Goal: Task Accomplishment & Management: Complete application form

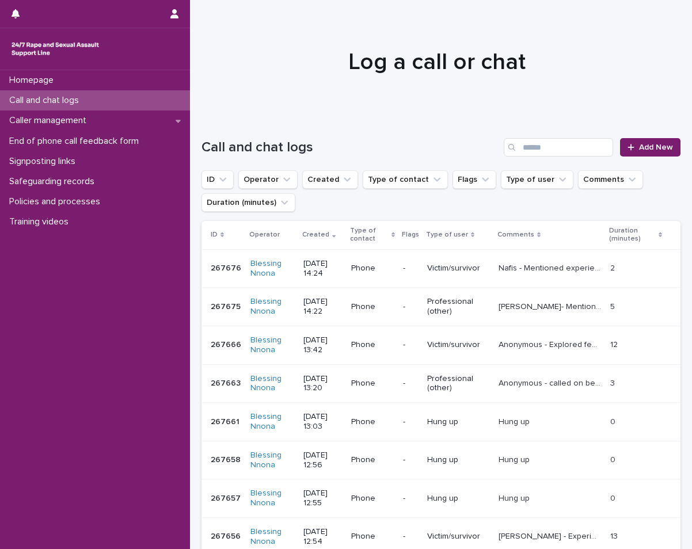
click at [96, 102] on div "Call and chat logs" at bounding box center [95, 100] width 190 height 20
click at [659, 136] on div "Call and chat logs Add New" at bounding box center [441, 142] width 479 height 55
click at [655, 136] on div "Call and chat logs Add New" at bounding box center [441, 142] width 479 height 55
click at [648, 142] on link "Add New" at bounding box center [650, 147] width 60 height 18
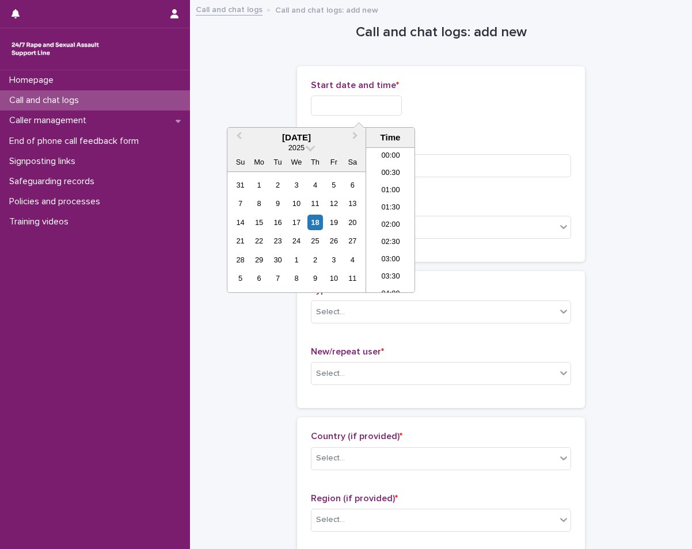
scroll to position [455, 0]
click at [402, 107] on input "text" at bounding box center [356, 106] width 91 height 20
click at [306, 222] on div "14 15 16 17 18 19 20" at bounding box center [296, 222] width 131 height 18
click at [320, 225] on div "18" at bounding box center [316, 223] width 16 height 16
click at [397, 183] on li "14:00" at bounding box center [390, 185] width 49 height 17
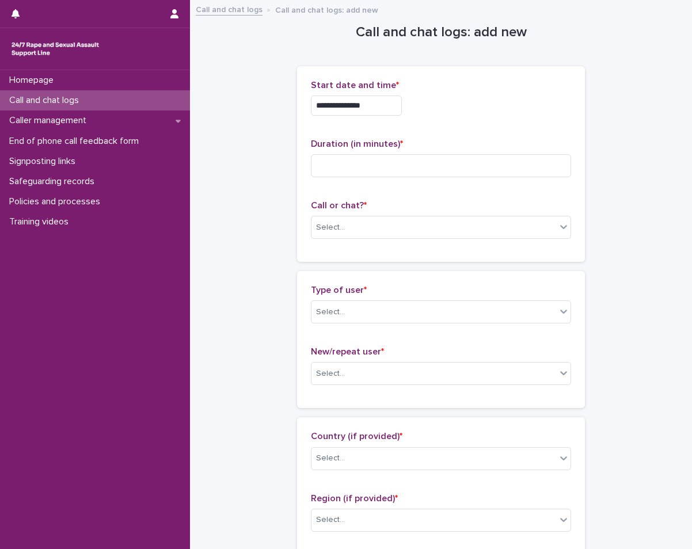
click at [386, 101] on input "**********" at bounding box center [356, 106] width 91 height 20
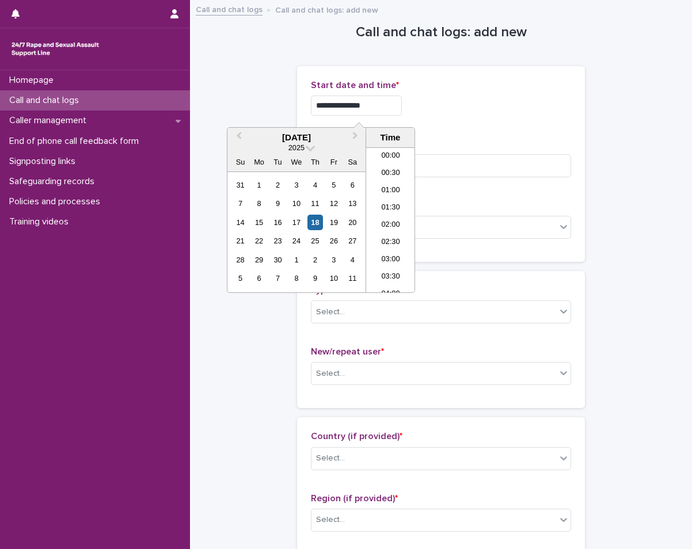
scroll to position [420, 0]
type input "**********"
click at [445, 162] on input at bounding box center [441, 165] width 260 height 23
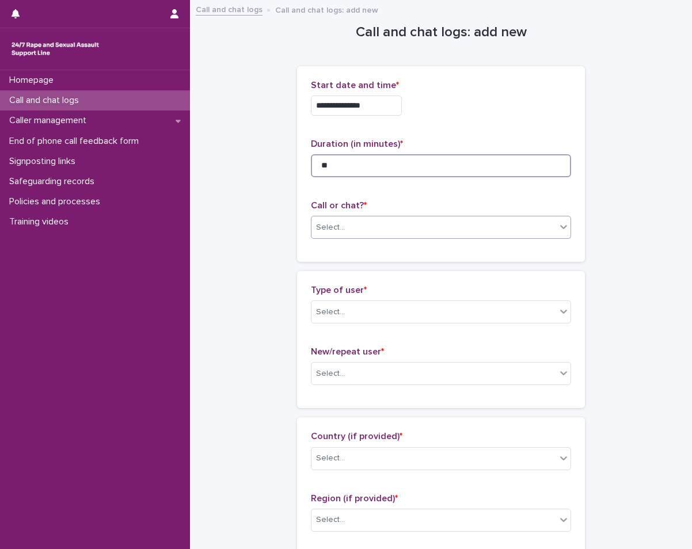
type input "**"
click at [453, 221] on div "Select..." at bounding box center [434, 227] width 245 height 19
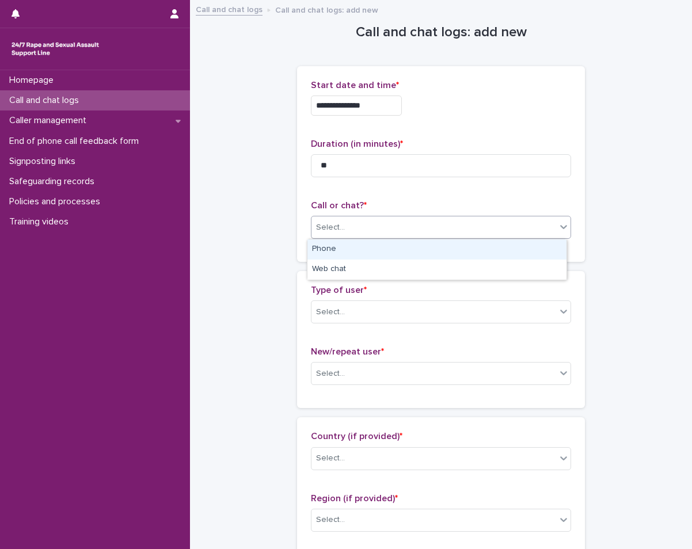
click at [440, 247] on div "Phone" at bounding box center [437, 250] width 259 height 20
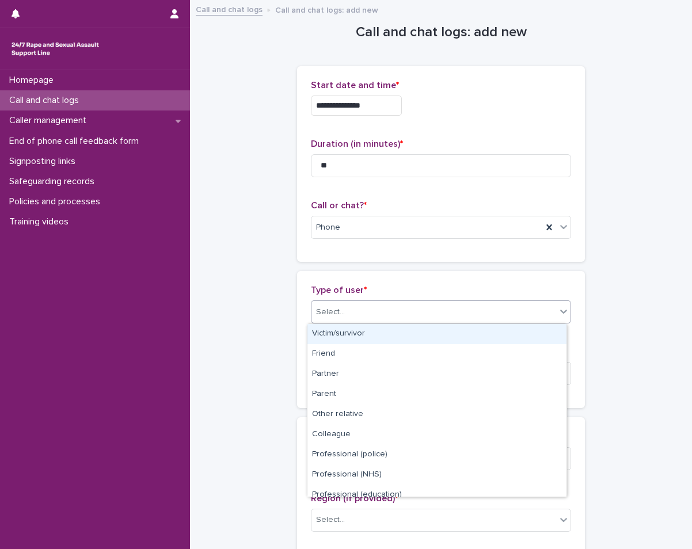
click at [410, 308] on div "Select..." at bounding box center [434, 312] width 245 height 19
click at [362, 336] on div "Victim/survivor" at bounding box center [437, 334] width 259 height 20
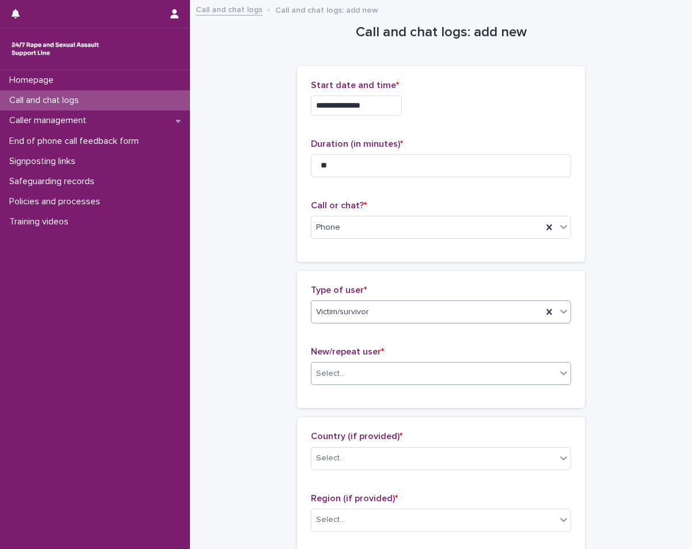
click at [335, 370] on div "Select..." at bounding box center [330, 374] width 29 height 12
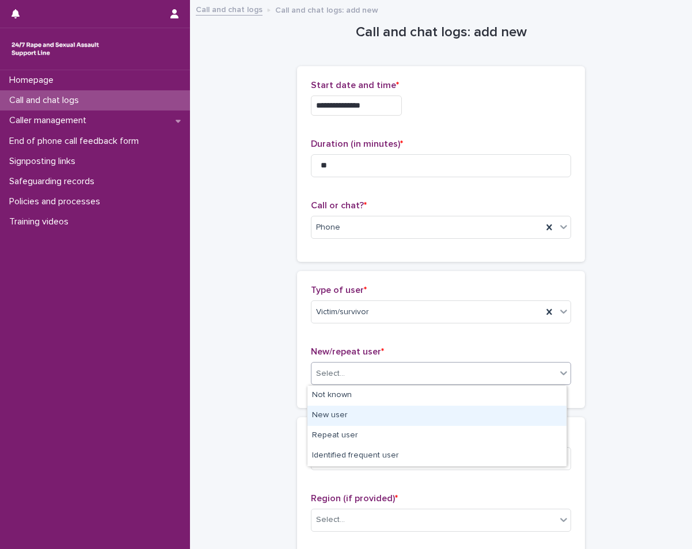
click at [325, 407] on div "New user" at bounding box center [437, 416] width 259 height 20
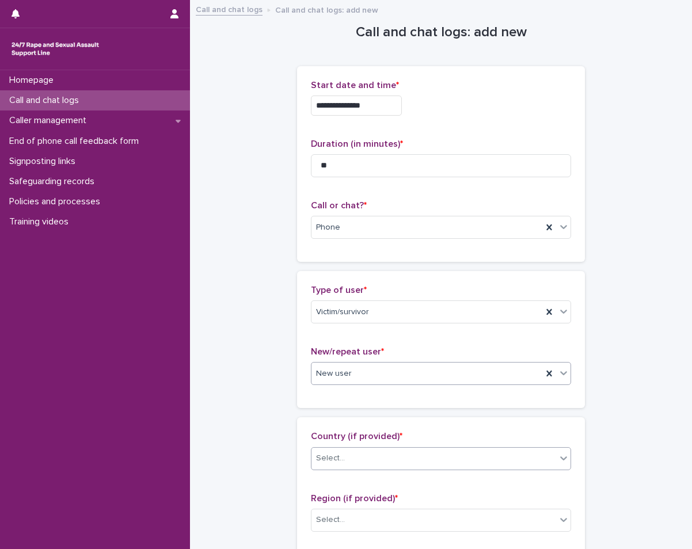
click at [326, 456] on div "Select..." at bounding box center [330, 459] width 29 height 12
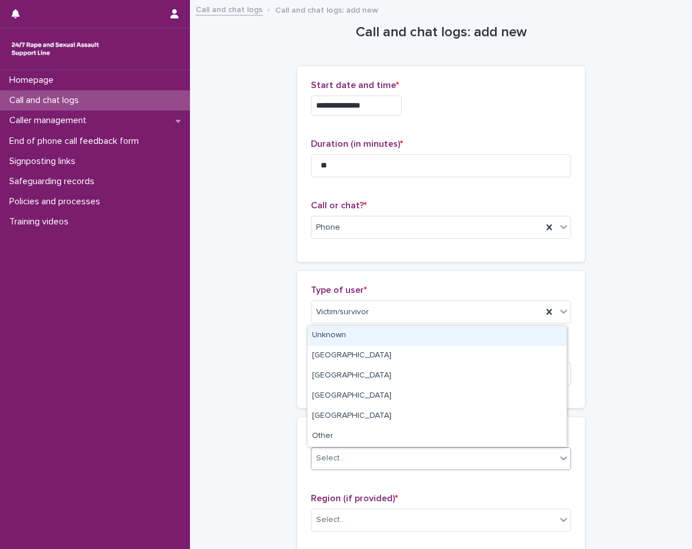
click at [373, 339] on div "Unknown" at bounding box center [437, 336] width 259 height 20
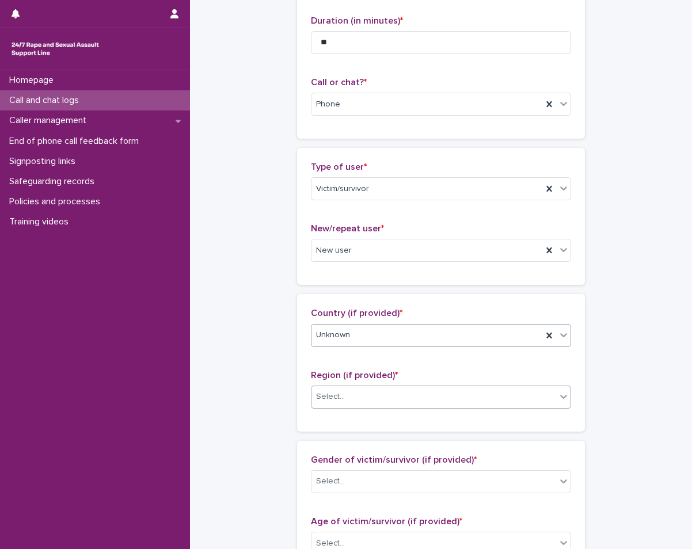
scroll to position [173, 0]
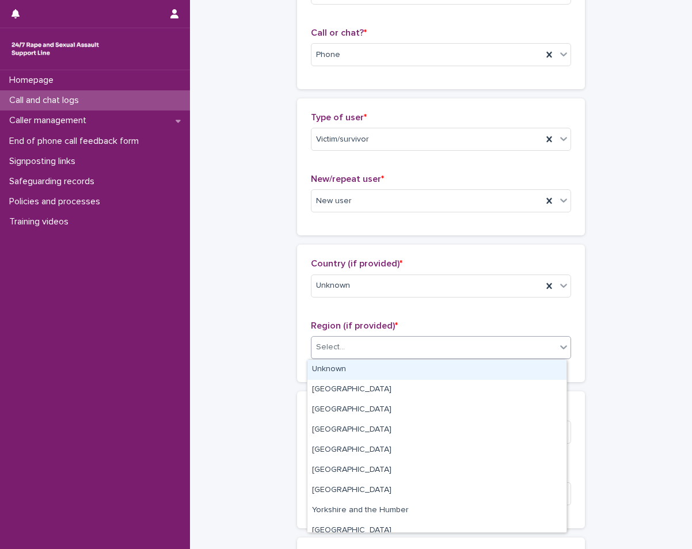
click at [391, 347] on div "Select..." at bounding box center [434, 347] width 245 height 19
click at [369, 366] on div "Unknown" at bounding box center [437, 370] width 259 height 20
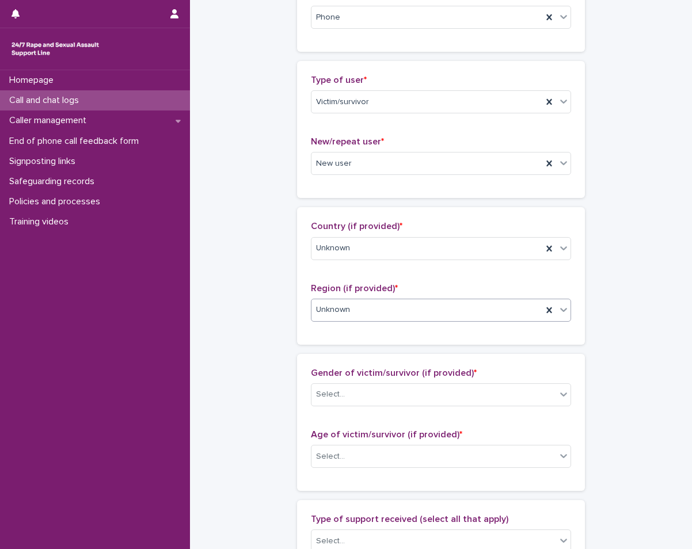
scroll to position [230, 0]
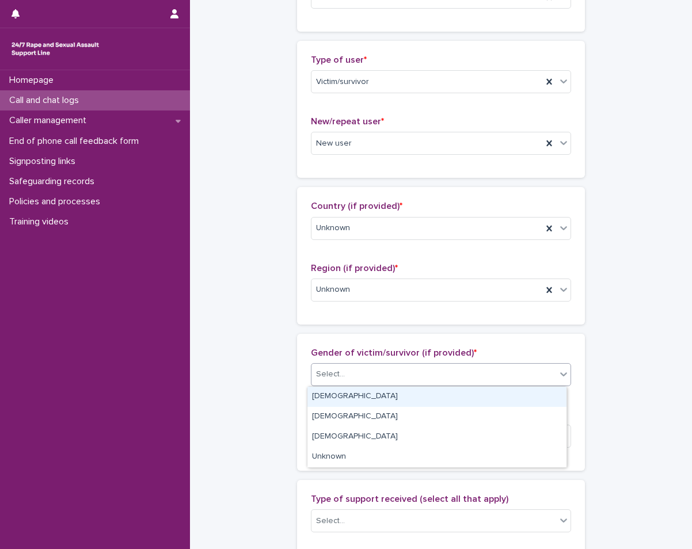
click at [367, 369] on div "Select..." at bounding box center [434, 374] width 245 height 19
click at [329, 395] on div "[DEMOGRAPHIC_DATA]" at bounding box center [437, 397] width 259 height 20
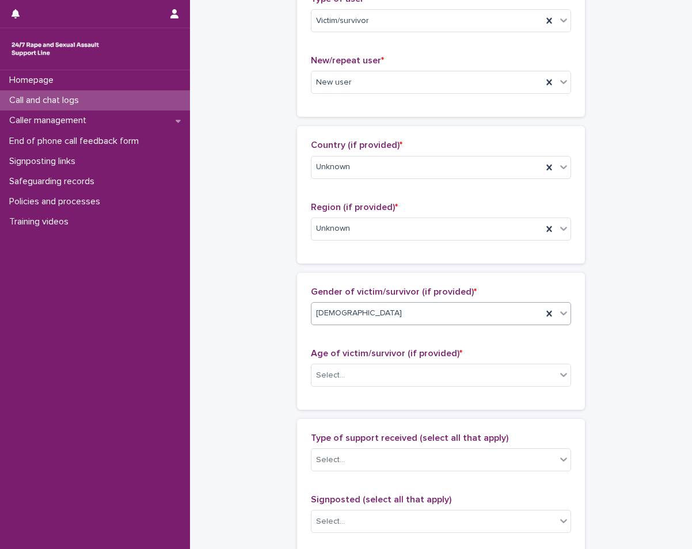
scroll to position [346, 0]
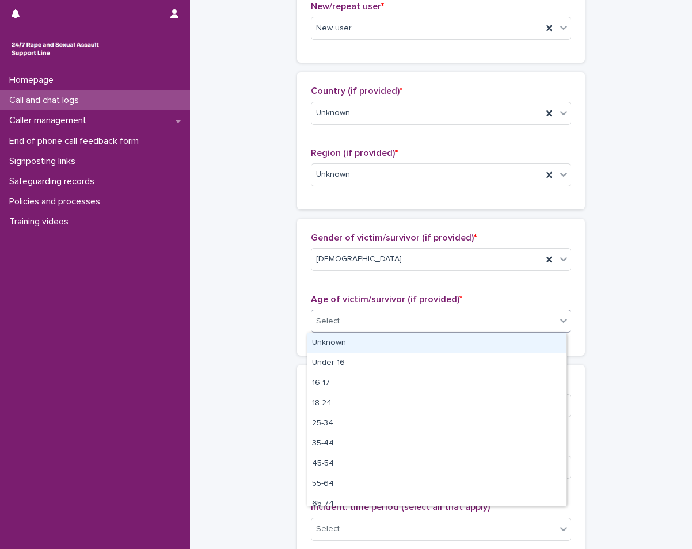
click at [435, 319] on div "Select..." at bounding box center [434, 321] width 245 height 19
click at [397, 344] on div "Unknown" at bounding box center [437, 343] width 259 height 20
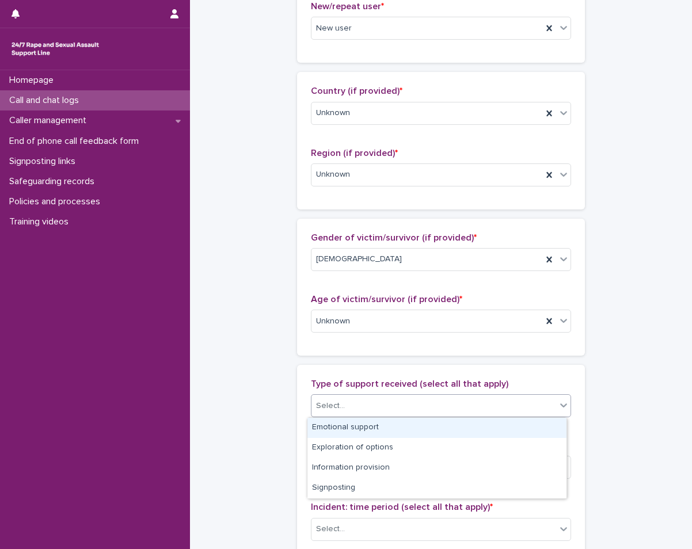
click at [356, 397] on div "Select..." at bounding box center [434, 406] width 245 height 19
click at [367, 426] on div "Emotional support" at bounding box center [437, 428] width 259 height 20
click at [558, 409] on icon at bounding box center [564, 406] width 12 height 12
click at [400, 426] on div "Exploration of options" at bounding box center [437, 428] width 259 height 20
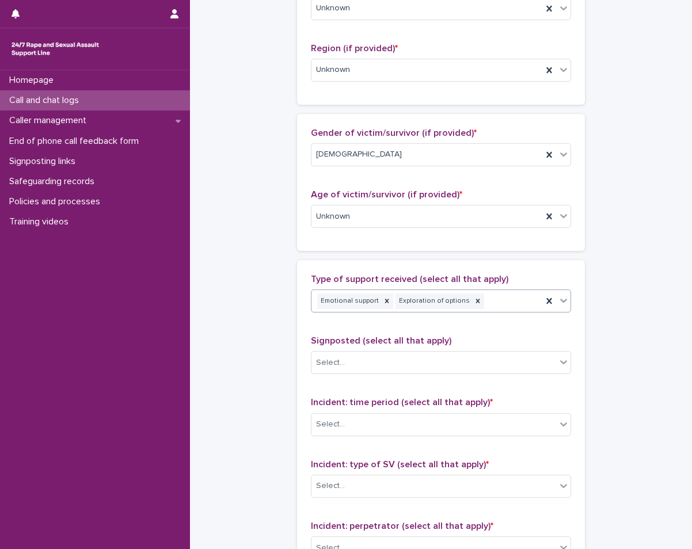
scroll to position [461, 0]
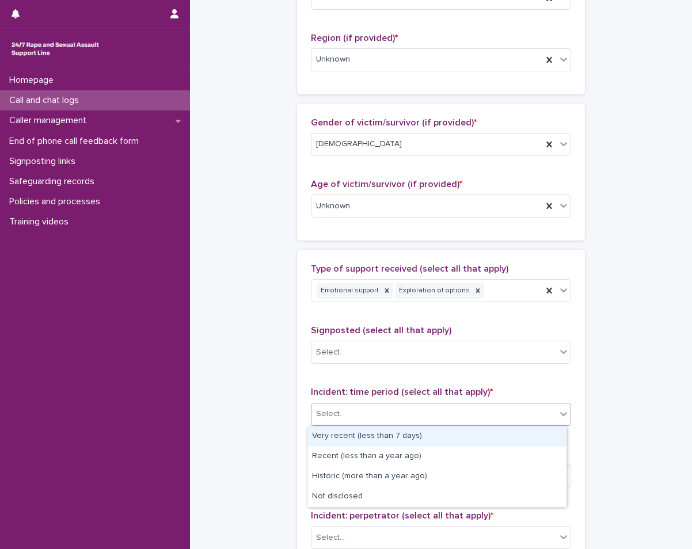
click at [394, 411] on div "Select..." at bounding box center [434, 414] width 245 height 19
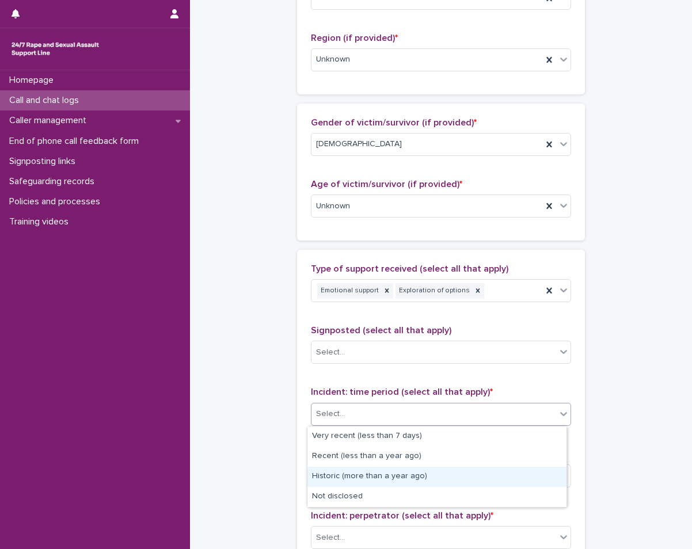
click at [338, 476] on div "Historic (more than a year ago)" at bounding box center [437, 477] width 259 height 20
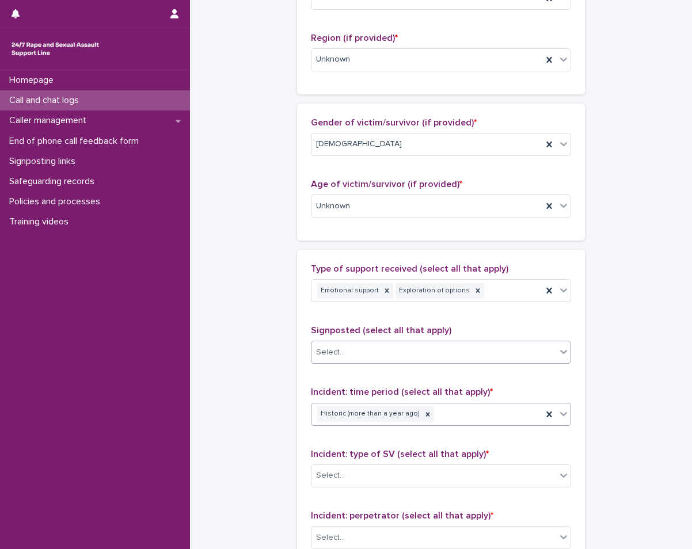
click at [388, 359] on div "Select..." at bounding box center [434, 352] width 245 height 19
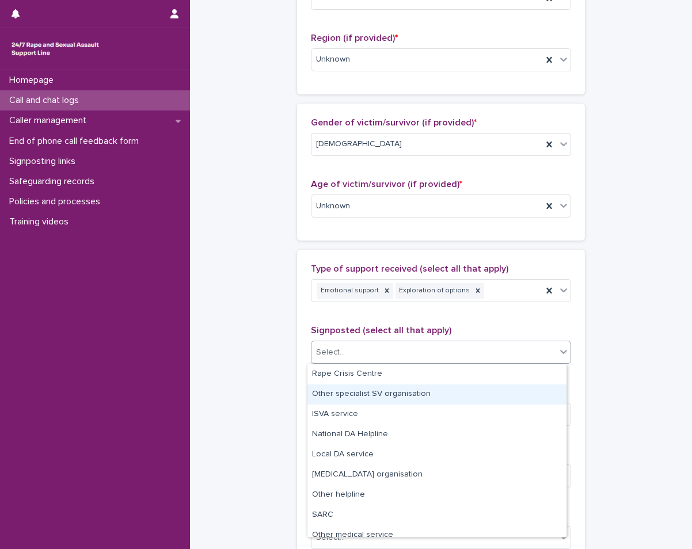
click at [267, 397] on div "**********" at bounding box center [441, 163] width 479 height 1247
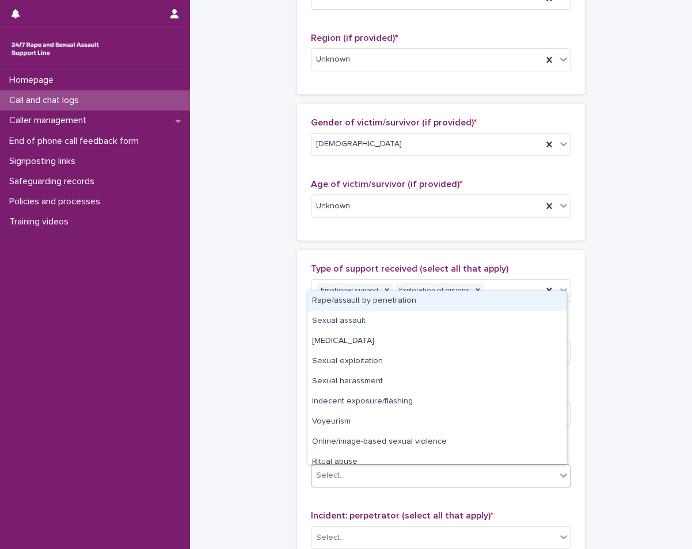
click at [344, 479] on div "Select..." at bounding box center [434, 476] width 245 height 19
drag, startPoint x: 301, startPoint y: 305, endPoint x: 340, endPoint y: 308, distance: 38.7
click at [340, 308] on div "Rape/assault by penetration" at bounding box center [437, 301] width 259 height 20
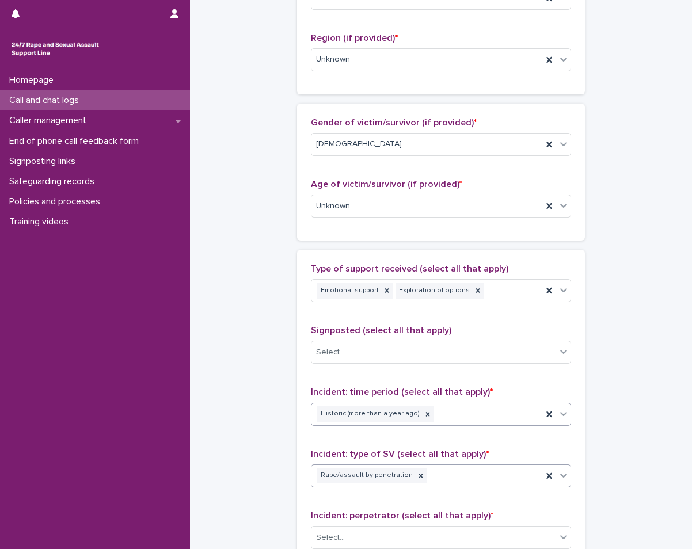
scroll to position [576, 0]
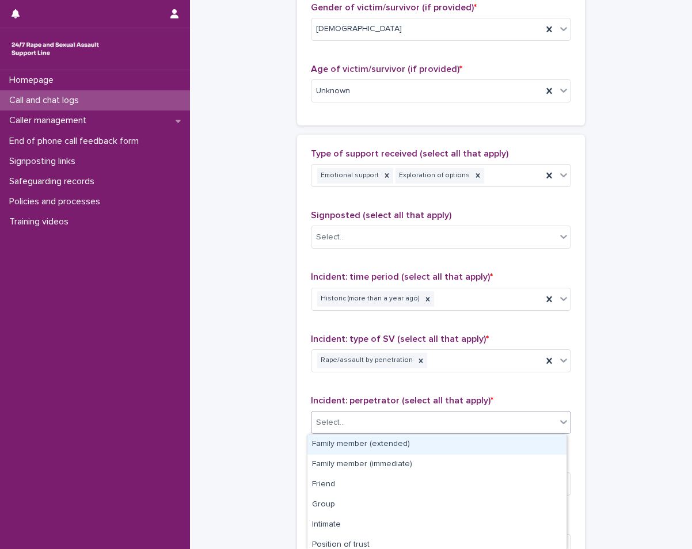
click at [335, 418] on div "Select..." at bounding box center [330, 423] width 29 height 12
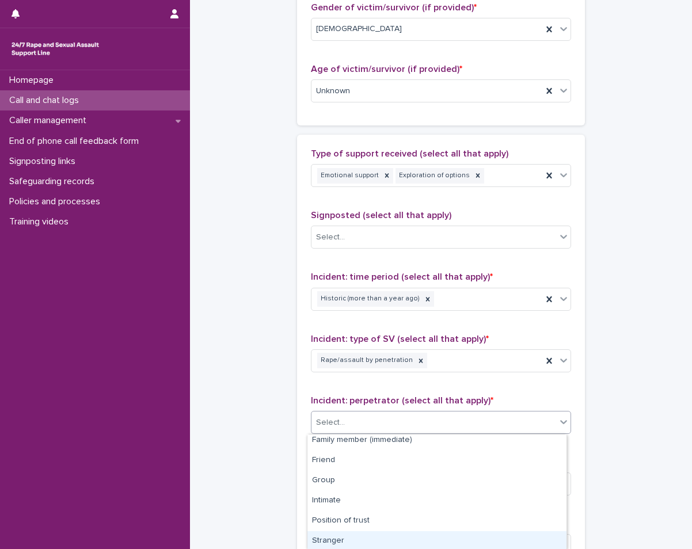
scroll to position [0, 0]
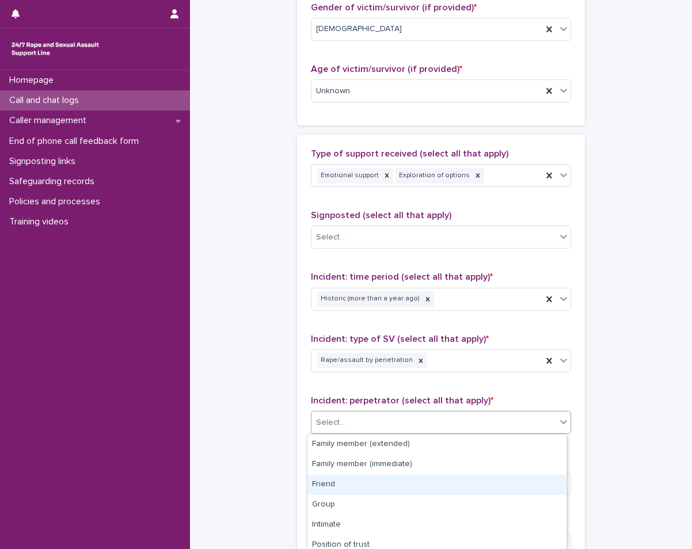
click at [330, 486] on div "Friend" at bounding box center [437, 485] width 259 height 20
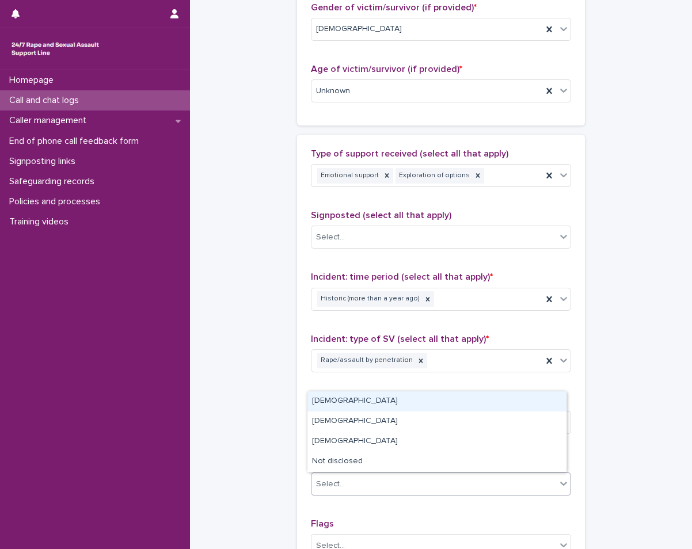
click at [347, 483] on div "Select..." at bounding box center [434, 484] width 245 height 19
click at [350, 408] on div "[DEMOGRAPHIC_DATA]" at bounding box center [437, 402] width 259 height 20
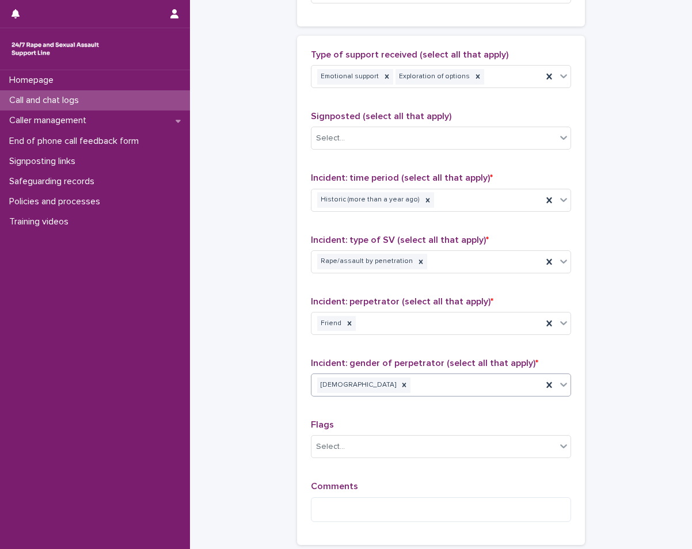
scroll to position [691, 0]
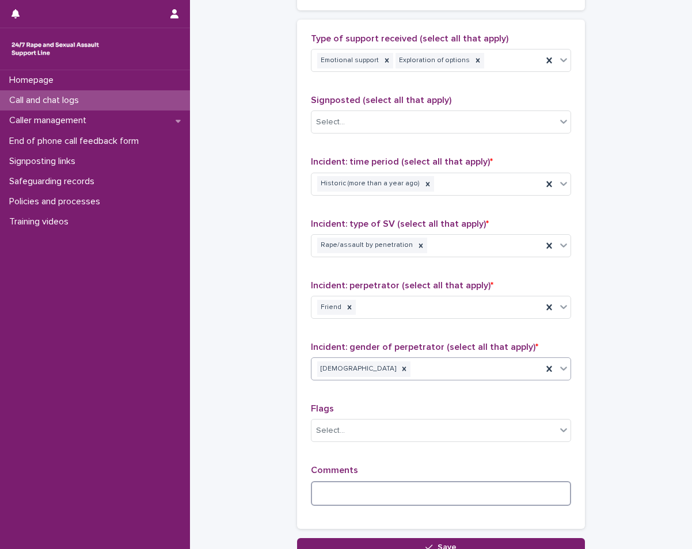
click at [321, 486] on textarea at bounding box center [441, 494] width 260 height 25
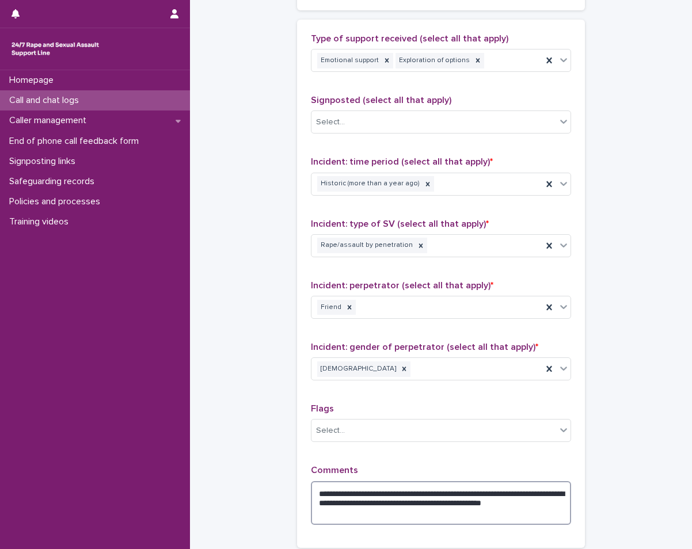
click at [392, 504] on textarea "**********" at bounding box center [441, 504] width 260 height 44
click at [348, 501] on textarea "**********" at bounding box center [441, 504] width 260 height 44
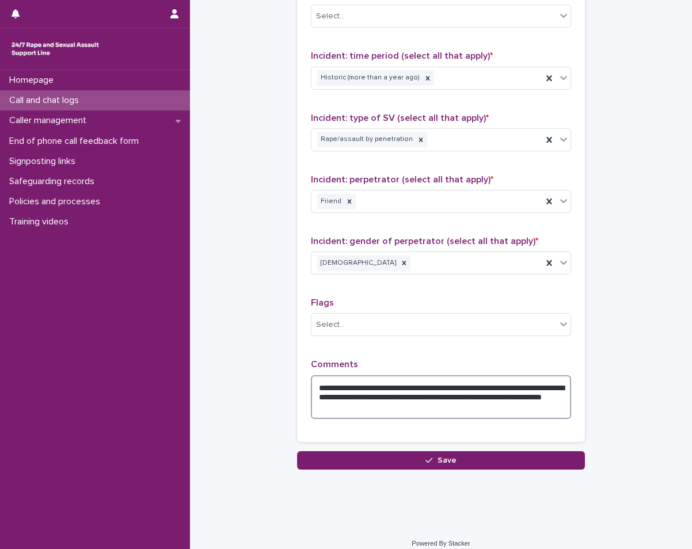
scroll to position [806, 0]
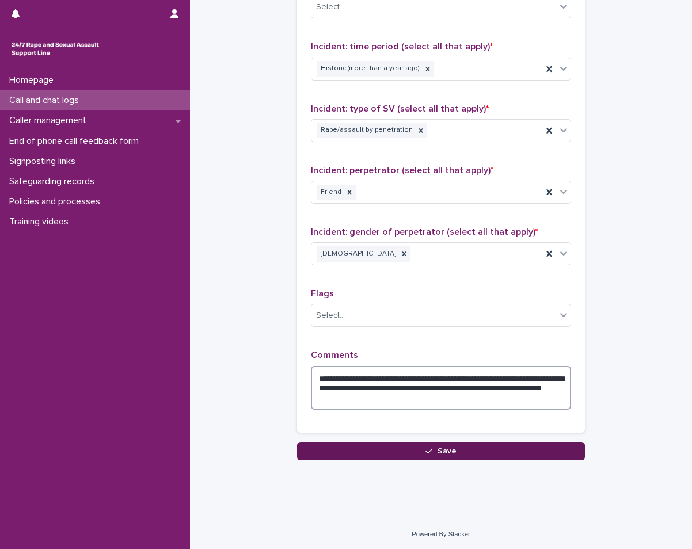
type textarea "**********"
click at [408, 448] on button "Save" at bounding box center [441, 451] width 288 height 18
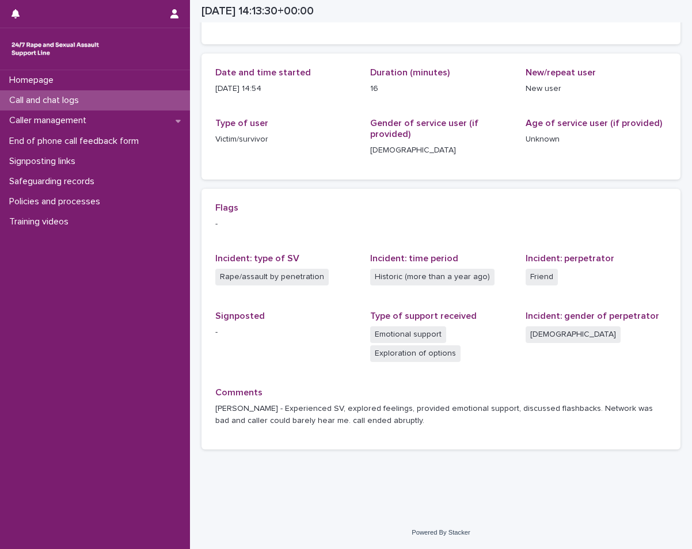
scroll to position [104, 0]
click at [121, 280] on div "Homepage Call and chat logs Caller management End of phone call feedback form S…" at bounding box center [95, 309] width 190 height 479
click at [59, 109] on div "Call and chat logs" at bounding box center [95, 100] width 190 height 20
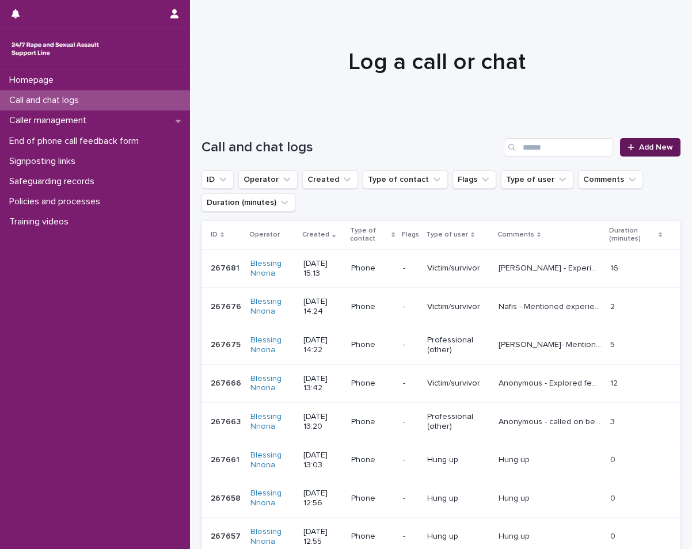
click at [652, 147] on span "Add New" at bounding box center [656, 147] width 34 height 8
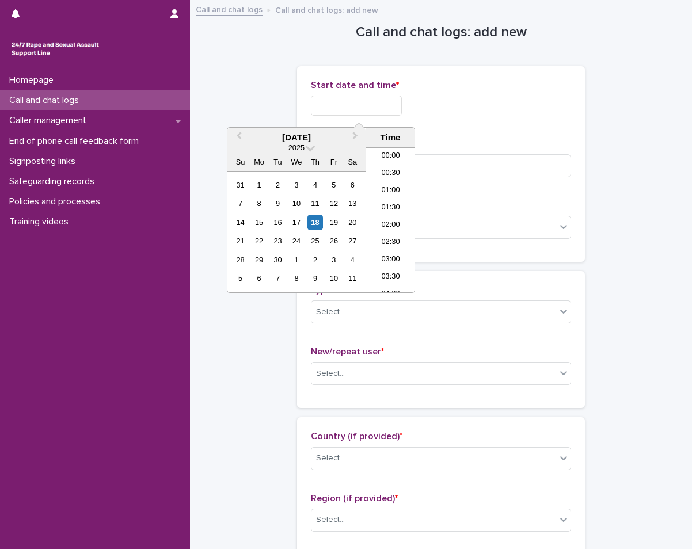
click at [347, 107] on input "text" at bounding box center [356, 106] width 91 height 20
click at [389, 217] on li "15:00" at bounding box center [390, 219] width 49 height 17
click at [380, 100] on input "**********" at bounding box center [356, 106] width 91 height 20
type input "**********"
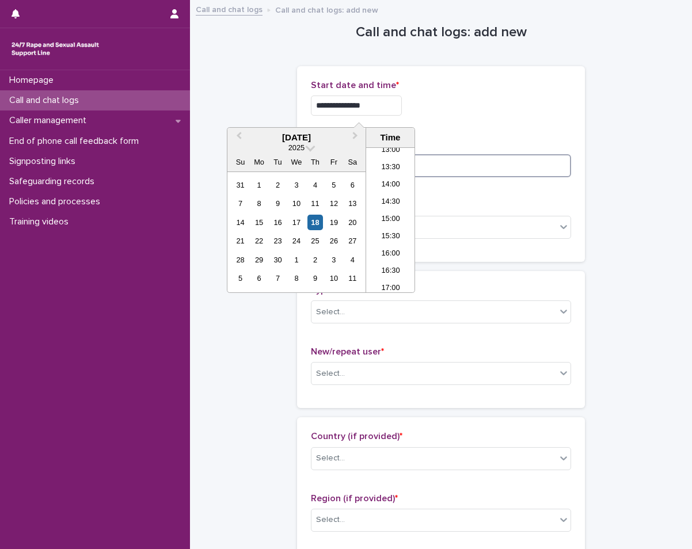
click at [474, 166] on input at bounding box center [441, 165] width 260 height 23
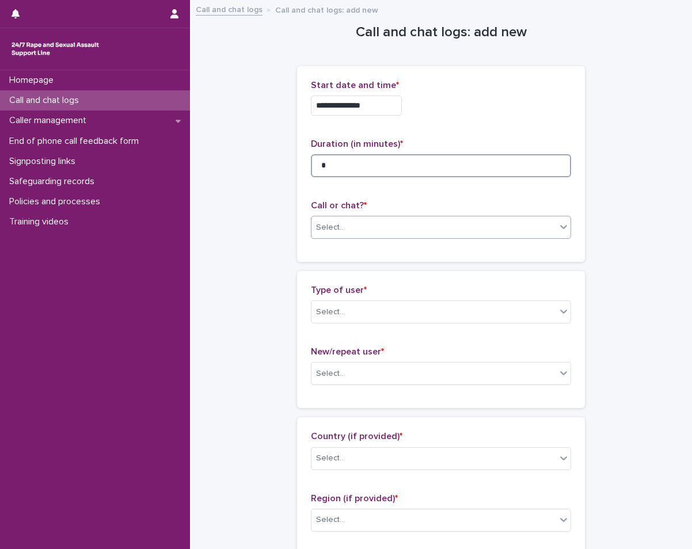
type input "*"
click at [365, 228] on div "Select..." at bounding box center [434, 227] width 245 height 19
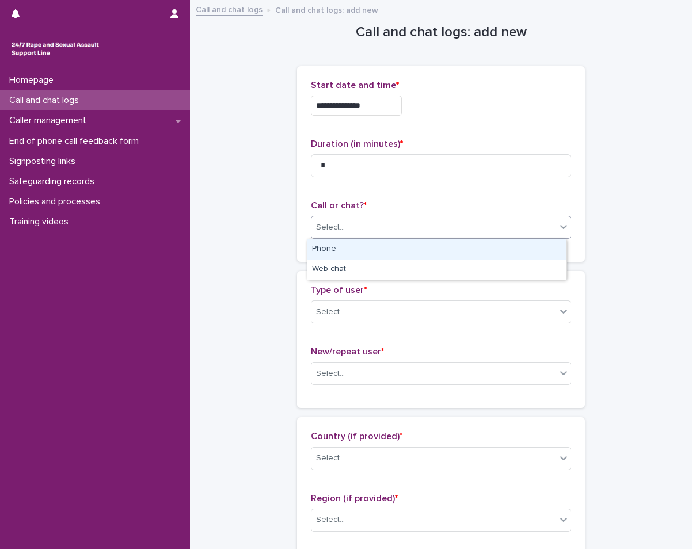
click at [338, 253] on div "Phone" at bounding box center [437, 250] width 259 height 20
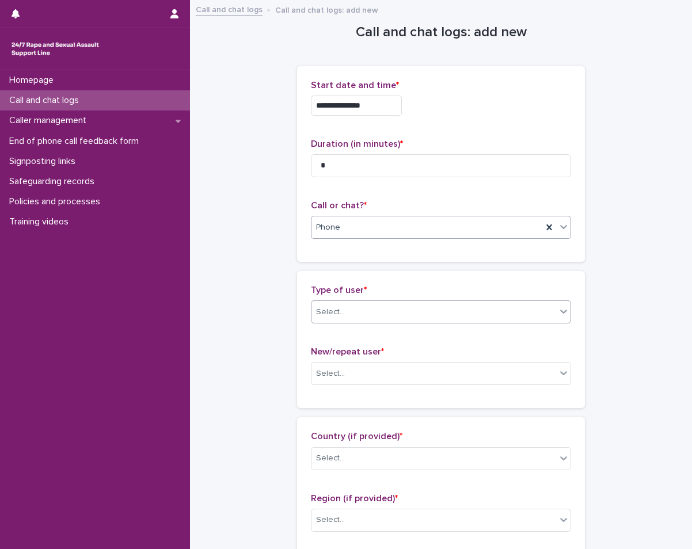
click at [333, 310] on div "Select..." at bounding box center [330, 312] width 29 height 12
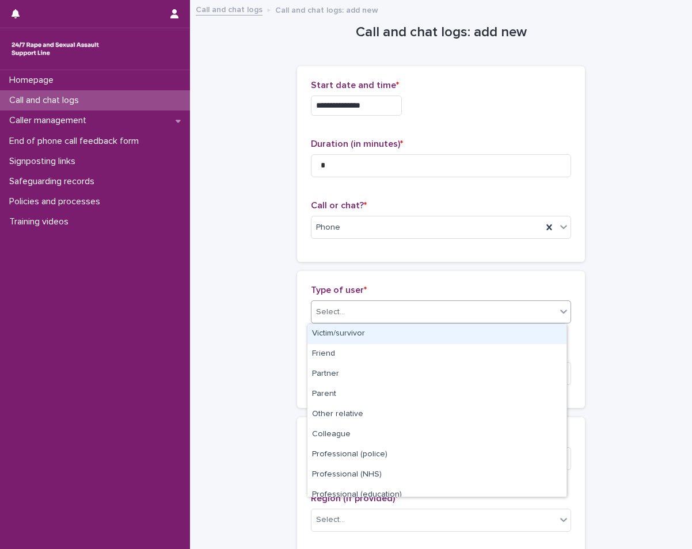
click at [335, 338] on div "Victim/survivor" at bounding box center [437, 334] width 259 height 20
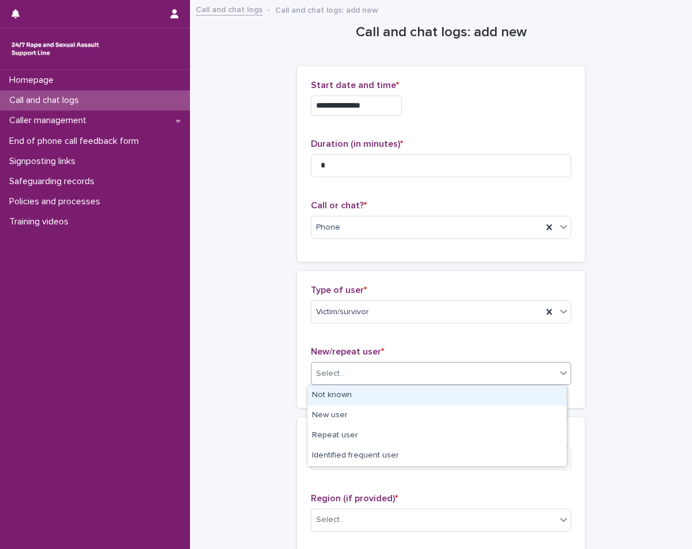
click at [335, 367] on div "Select..." at bounding box center [434, 374] width 245 height 19
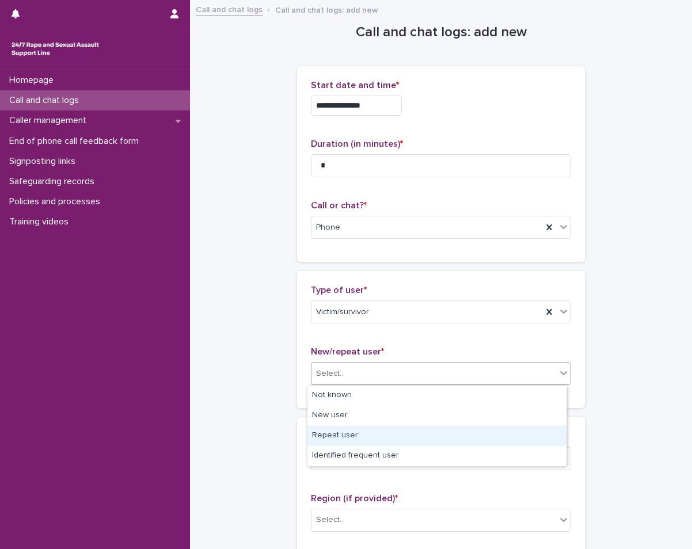
click at [322, 441] on div "Repeat user" at bounding box center [437, 436] width 259 height 20
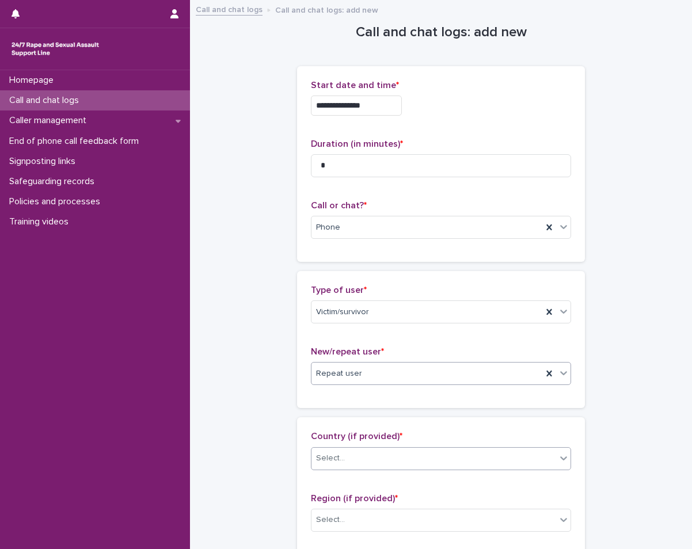
click at [338, 453] on div "Select..." at bounding box center [330, 459] width 29 height 12
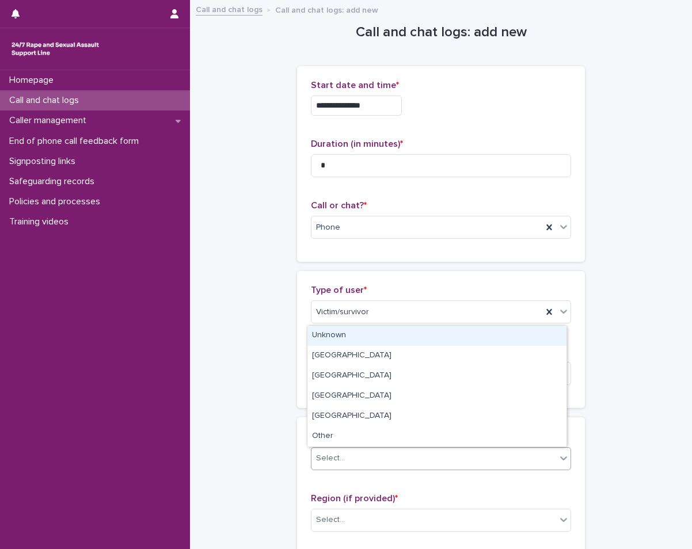
click at [376, 330] on div "Unknown" at bounding box center [437, 336] width 259 height 20
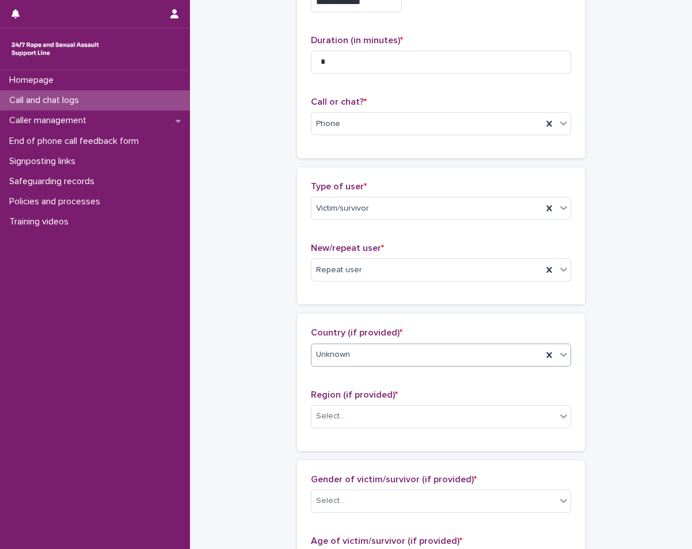
scroll to position [115, 0]
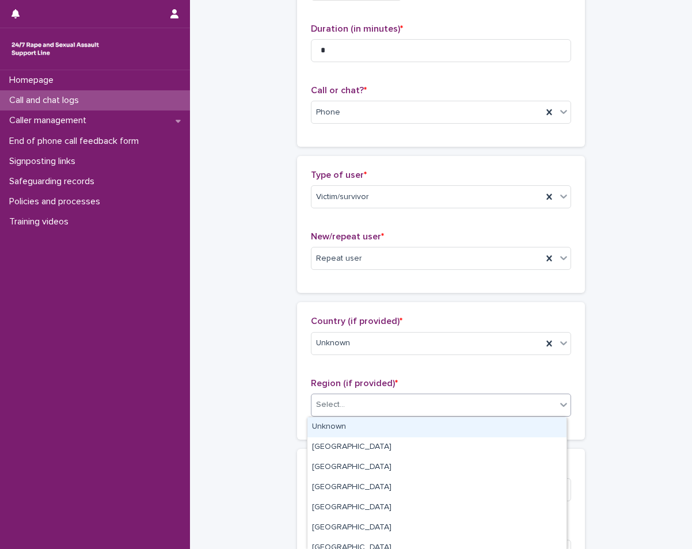
click at [319, 410] on div "Select..." at bounding box center [330, 405] width 29 height 12
click at [314, 427] on div "Unknown" at bounding box center [437, 428] width 259 height 20
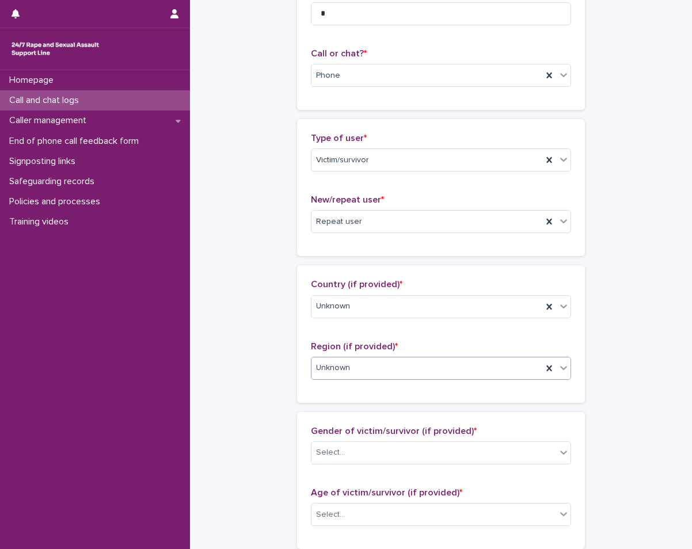
scroll to position [173, 0]
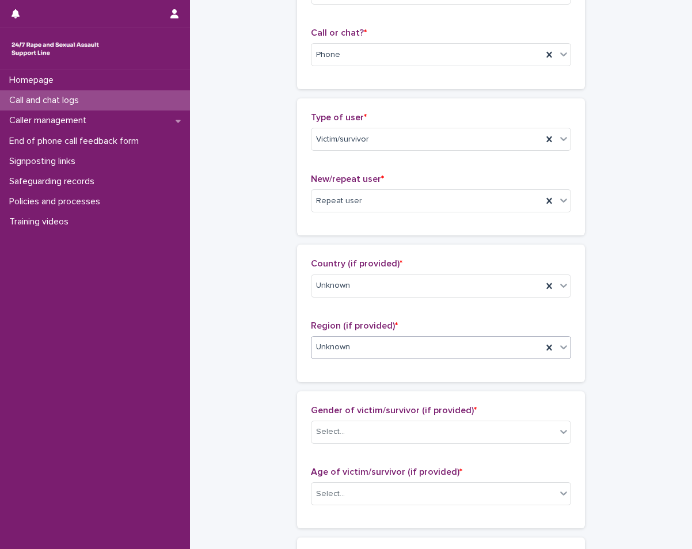
click at [319, 423] on div "Select..." at bounding box center [434, 432] width 245 height 19
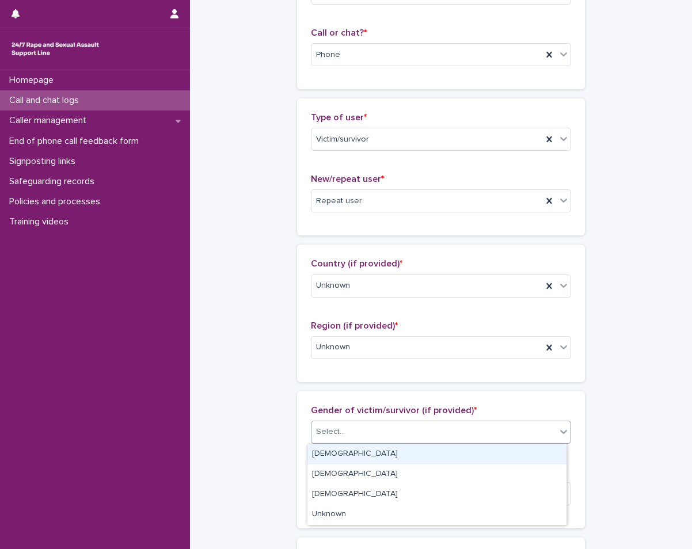
click at [318, 452] on div "[DEMOGRAPHIC_DATA]" at bounding box center [437, 455] width 259 height 20
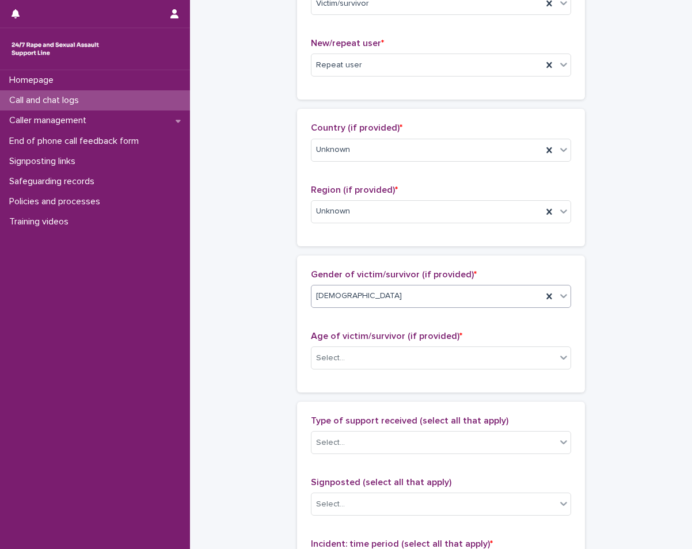
scroll to position [288, 0]
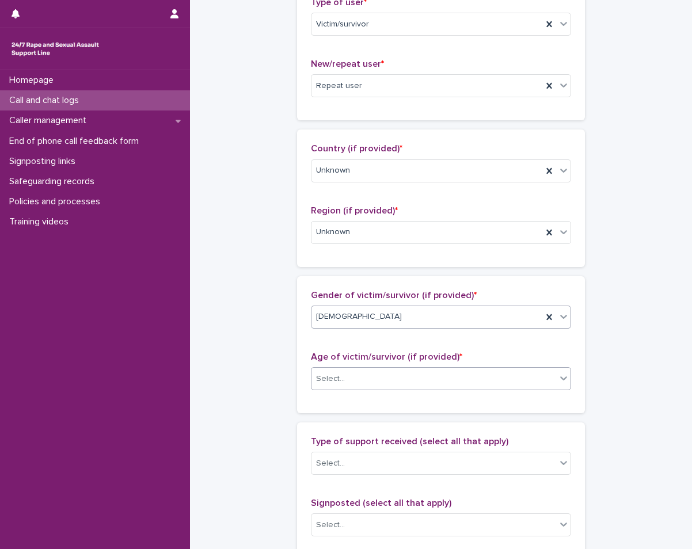
click at [363, 372] on div "Select..." at bounding box center [434, 379] width 245 height 19
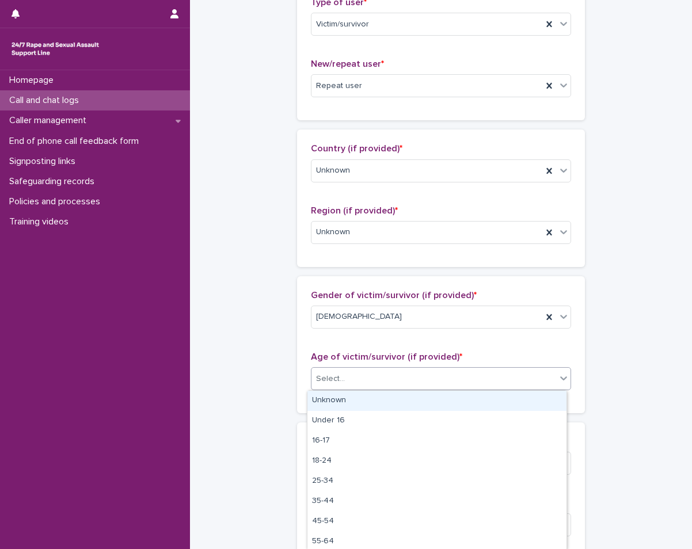
click at [358, 401] on div "Unknown" at bounding box center [437, 401] width 259 height 20
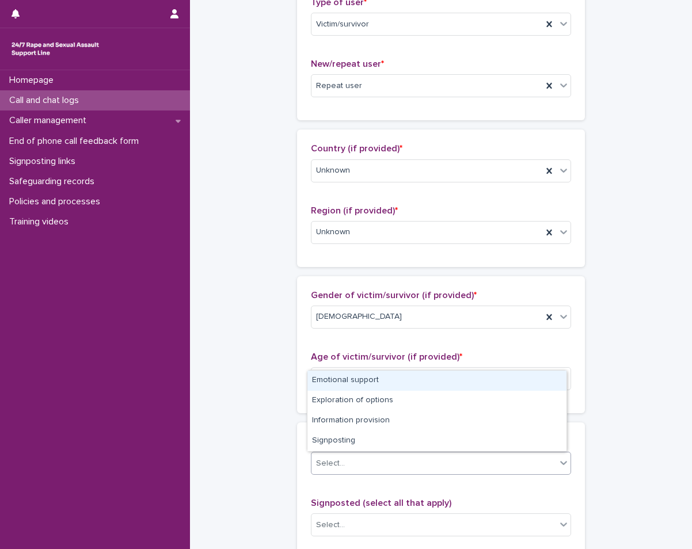
click at [379, 463] on div "Select..." at bounding box center [434, 463] width 245 height 19
drag, startPoint x: 382, startPoint y: 391, endPoint x: 385, endPoint y: 383, distance: 8.6
click at [385, 383] on div "Emotional support" at bounding box center [437, 381] width 259 height 20
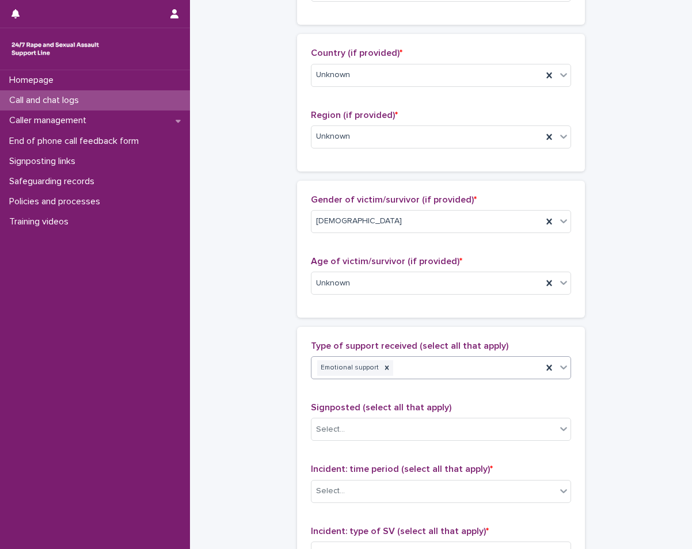
scroll to position [403, 0]
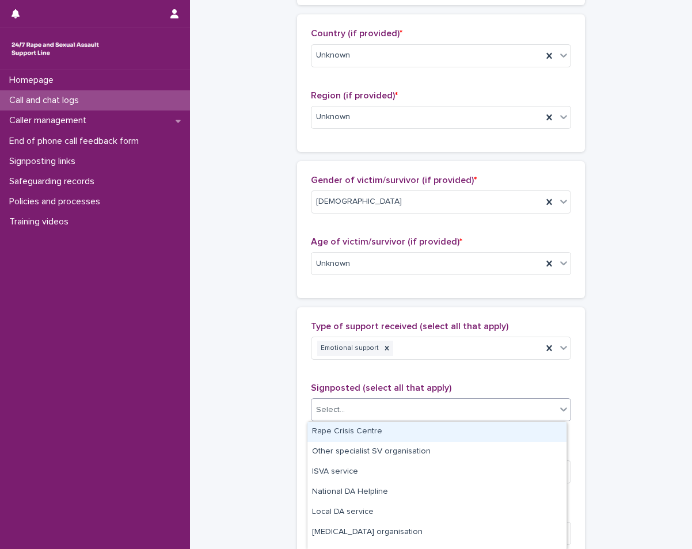
click at [390, 402] on div "Select..." at bounding box center [434, 410] width 245 height 19
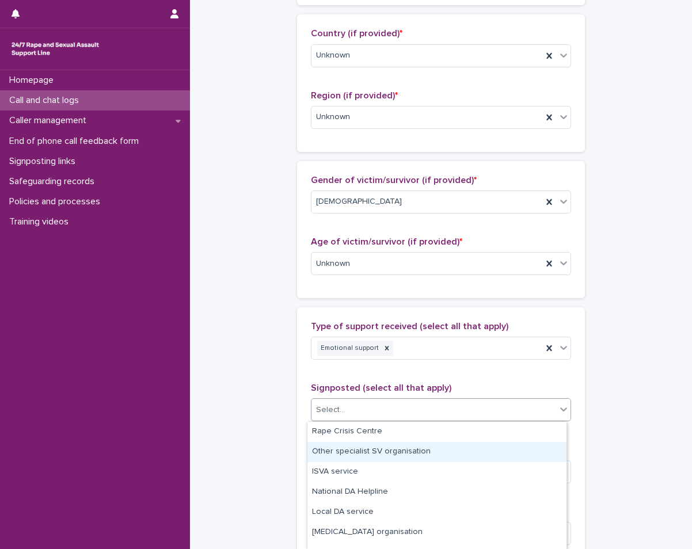
click at [240, 438] on div "**********" at bounding box center [441, 221] width 479 height 1247
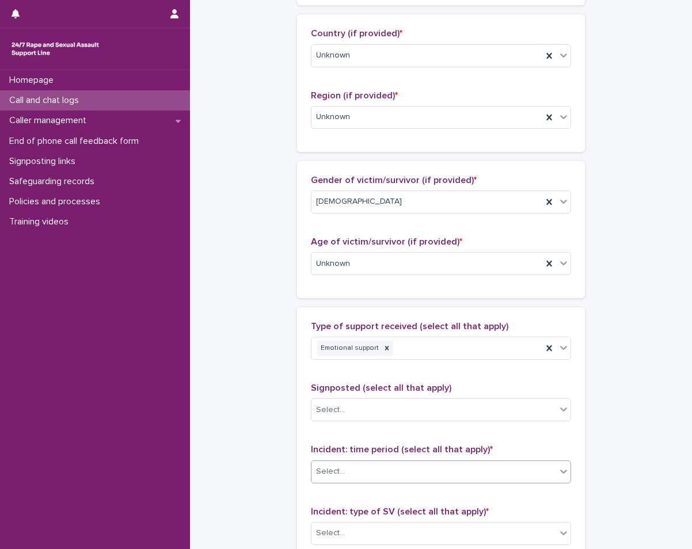
click at [390, 466] on div "Select..." at bounding box center [434, 472] width 245 height 19
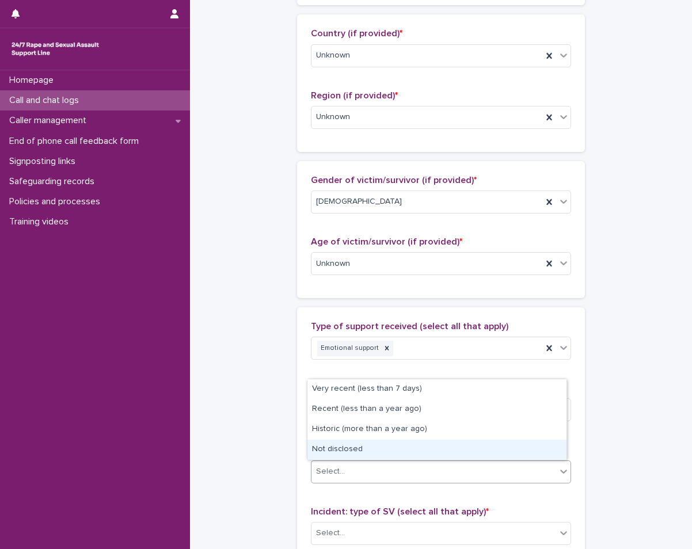
click at [325, 452] on div "Not disclosed" at bounding box center [437, 450] width 259 height 20
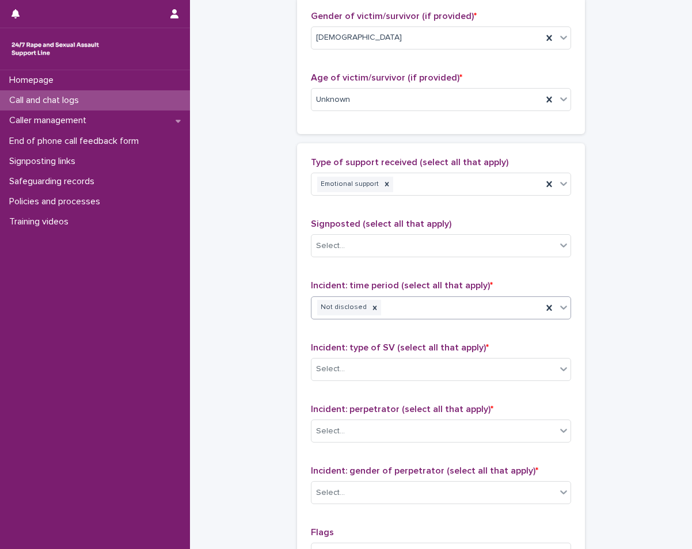
scroll to position [576, 0]
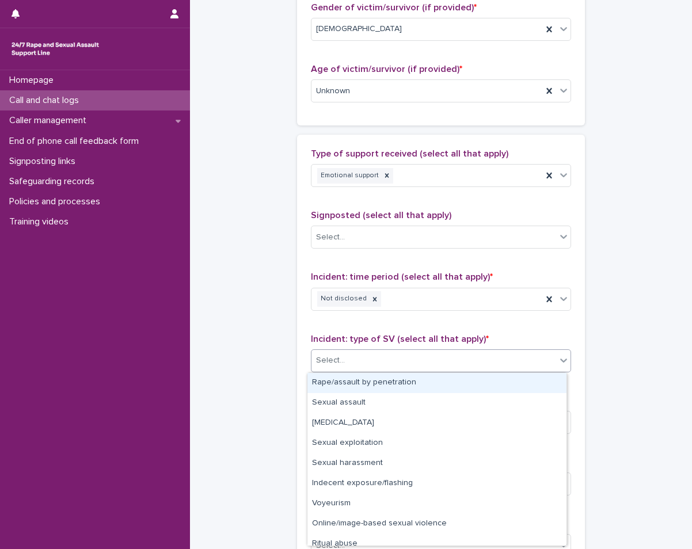
click at [346, 367] on div at bounding box center [346, 361] width 1 height 12
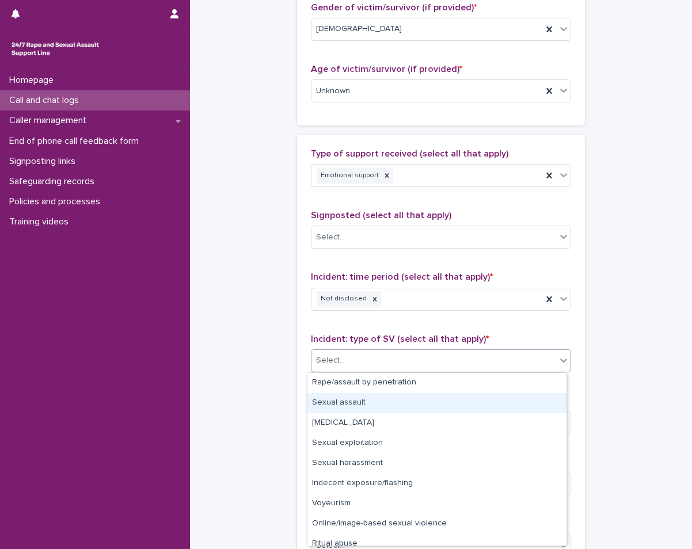
scroll to position [29, 0]
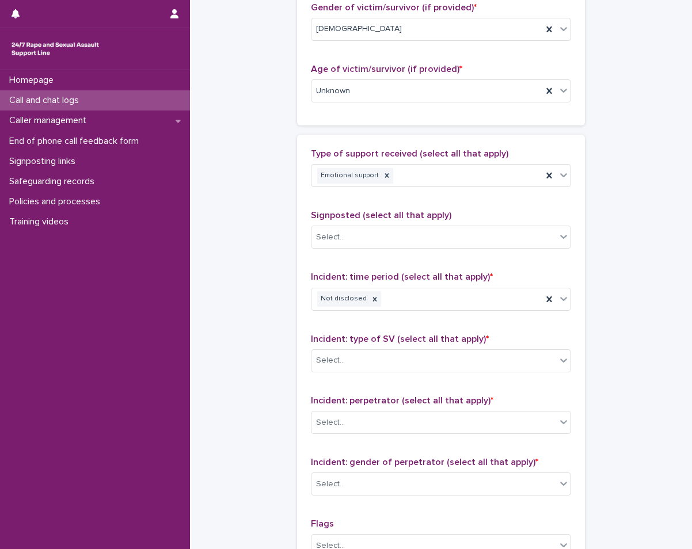
click at [272, 467] on div "**********" at bounding box center [441, 48] width 479 height 1247
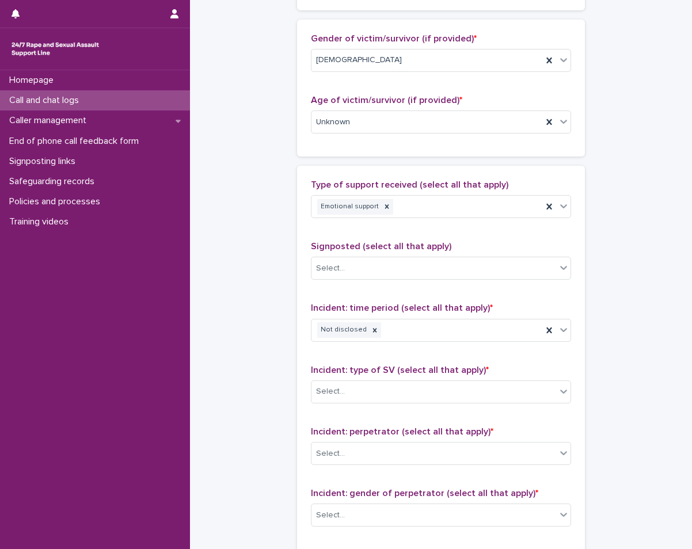
scroll to position [576, 0]
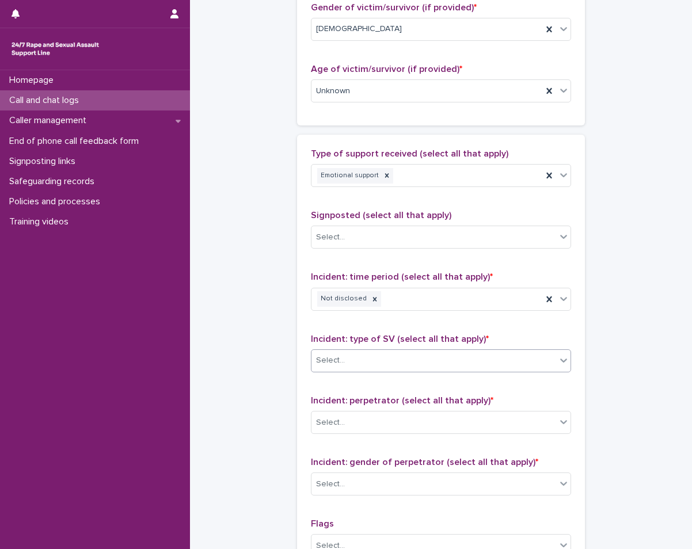
click at [501, 362] on div "Select..." at bounding box center [434, 360] width 245 height 19
click at [158, 373] on div "Homepage Call and chat logs Caller management End of phone call feedback form S…" at bounding box center [95, 309] width 190 height 479
click at [510, 365] on div "Select..." at bounding box center [434, 360] width 245 height 19
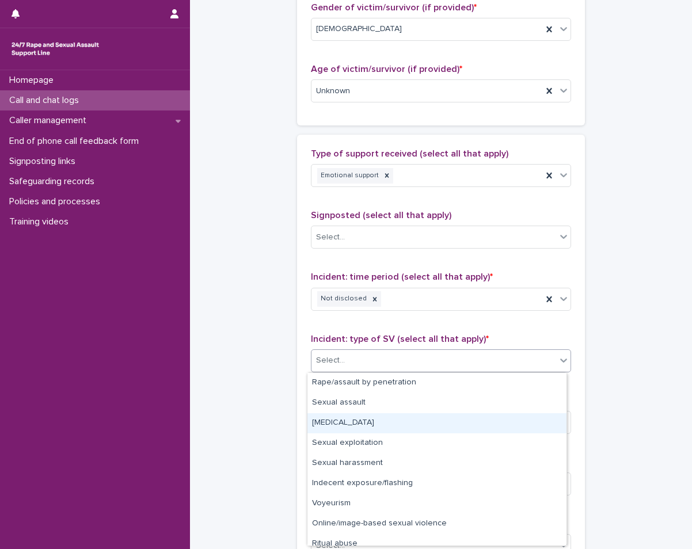
scroll to position [29, 0]
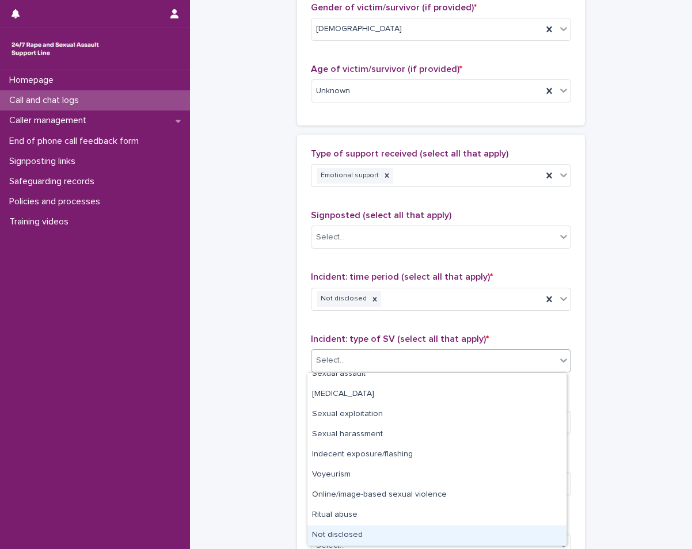
click at [358, 533] on div "Not disclosed" at bounding box center [437, 536] width 259 height 20
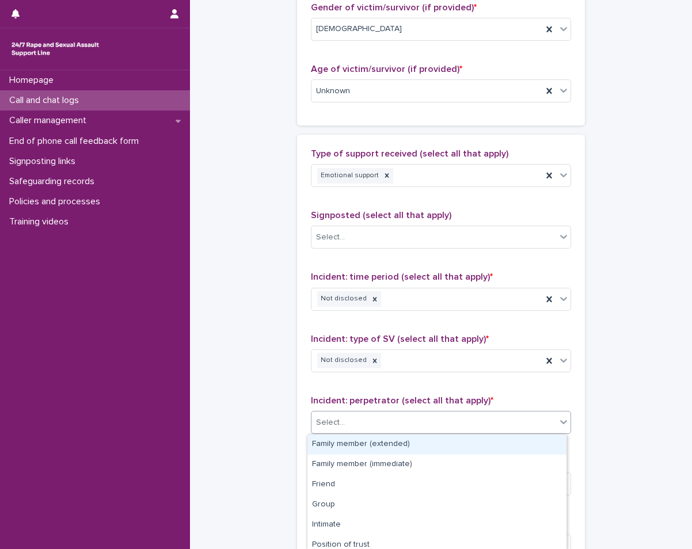
click at [362, 426] on div "Select..." at bounding box center [434, 423] width 245 height 19
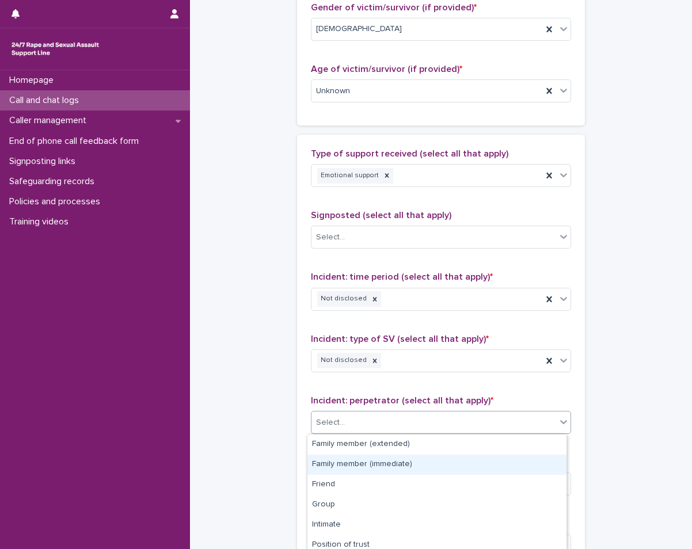
scroll to position [107, 0]
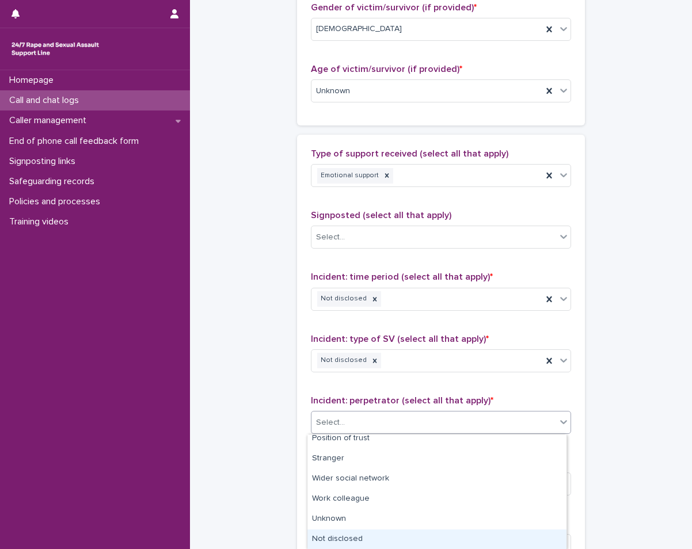
click at [334, 538] on div "Not disclosed" at bounding box center [437, 540] width 259 height 20
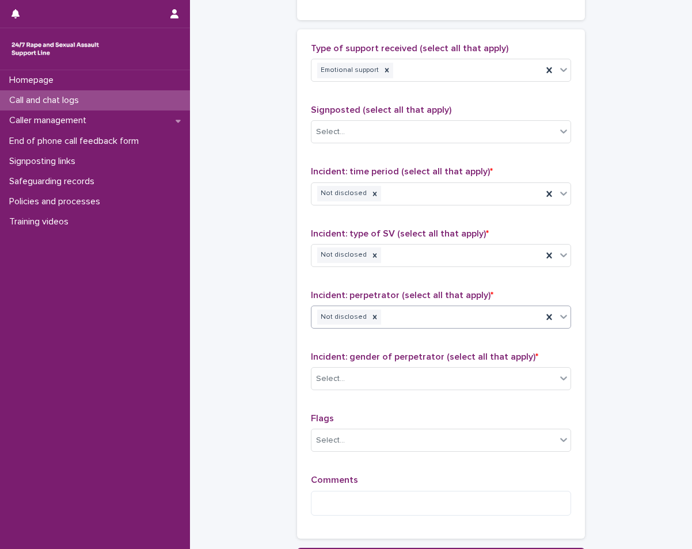
scroll to position [691, 0]
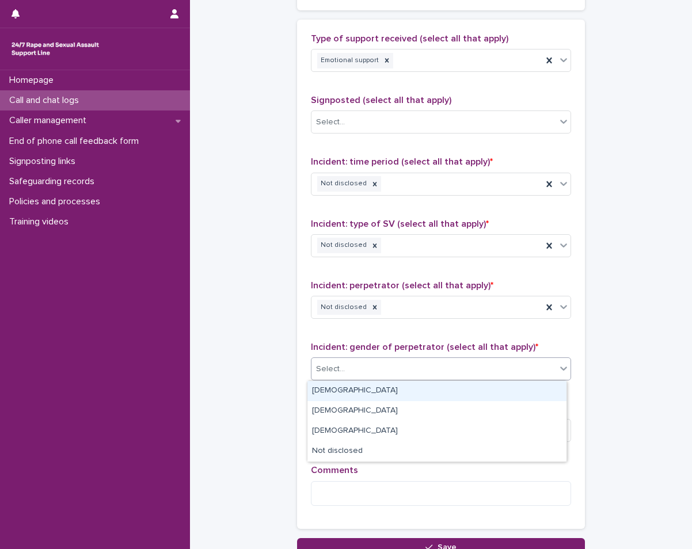
click at [342, 378] on div "Select..." at bounding box center [434, 369] width 245 height 19
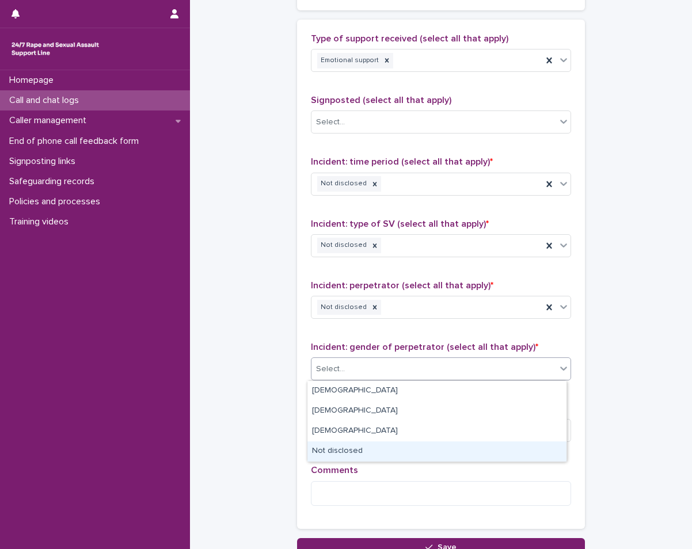
click at [329, 451] on div "Not disclosed" at bounding box center [437, 452] width 259 height 20
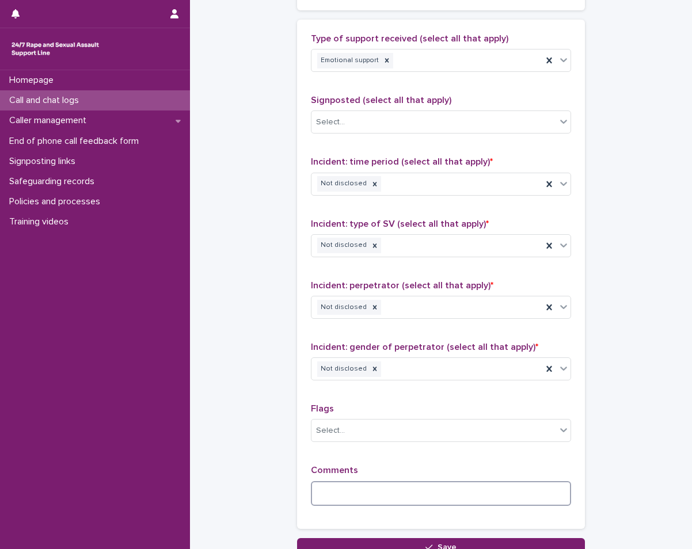
click at [340, 489] on textarea at bounding box center [441, 494] width 260 height 25
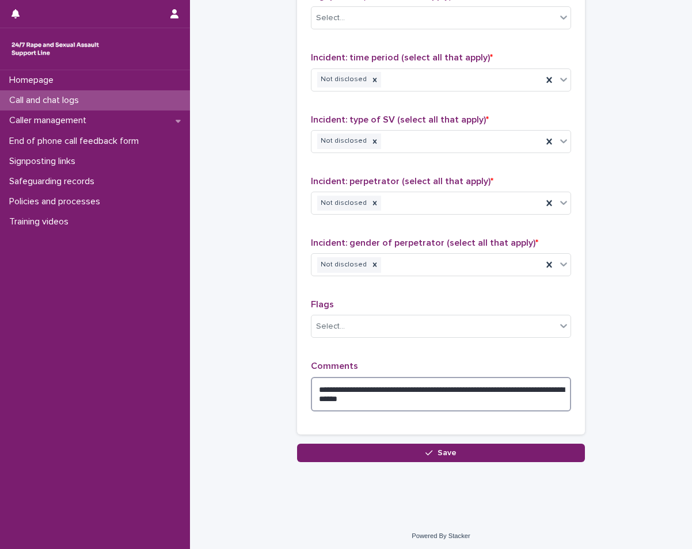
scroll to position [798, 0]
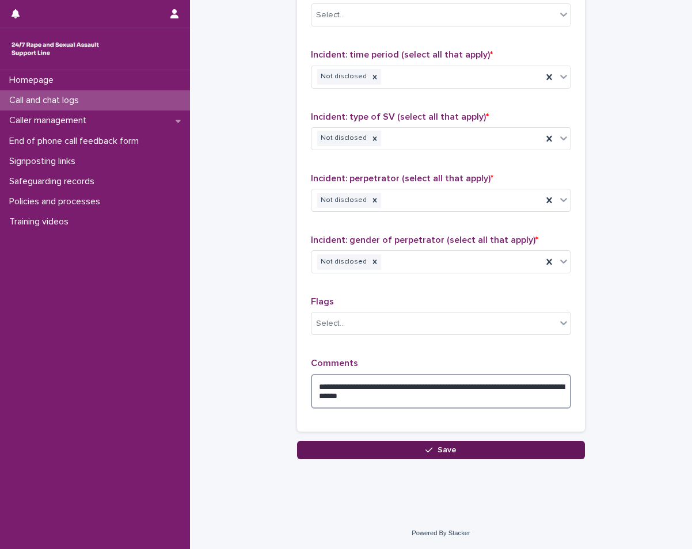
type textarea "**********"
click at [368, 446] on button "Save" at bounding box center [441, 450] width 288 height 18
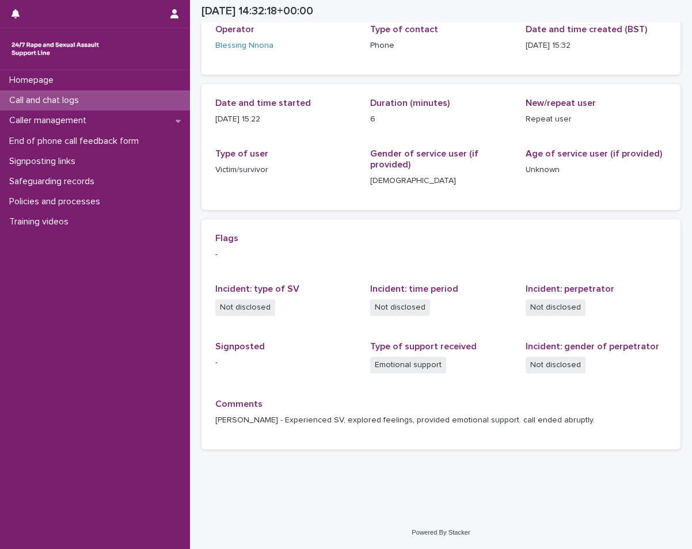
scroll to position [74, 0]
click at [82, 96] on p "Call and chat logs" at bounding box center [47, 100] width 84 height 11
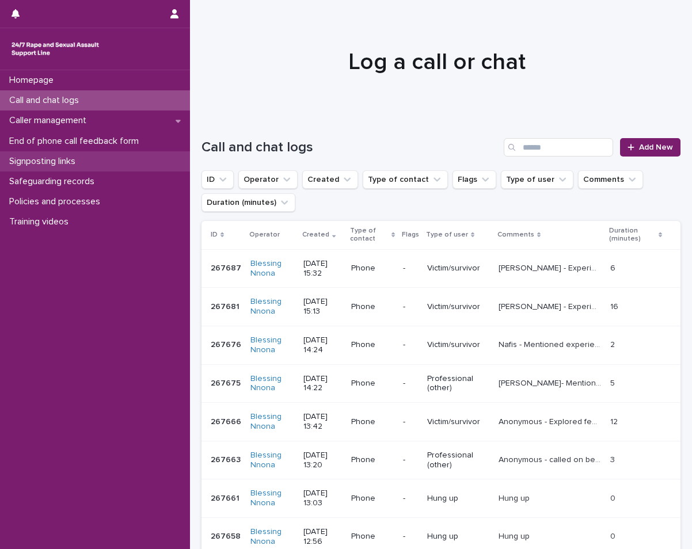
click at [89, 162] on div "Signposting links" at bounding box center [95, 161] width 190 height 20
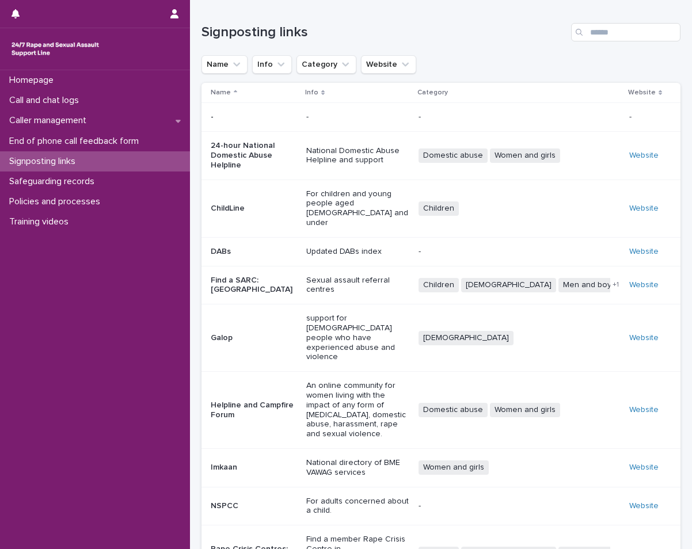
click at [655, 526] on td "Website" at bounding box center [653, 555] width 56 height 58
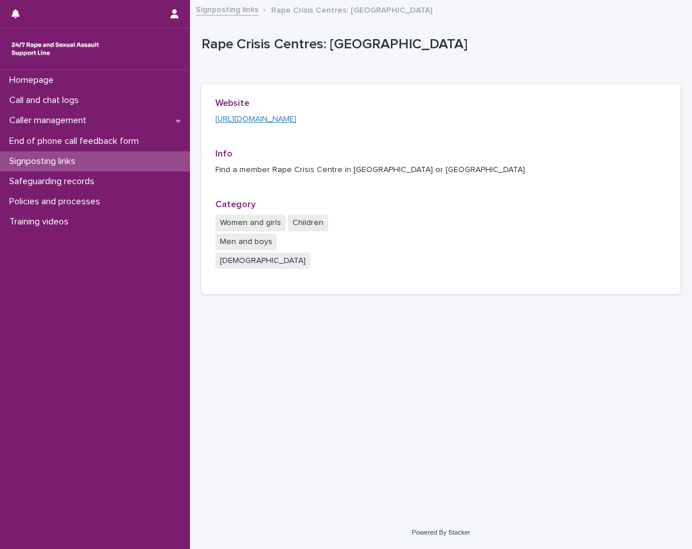
click at [276, 120] on link "[URL][DOMAIN_NAME]" at bounding box center [255, 119] width 81 height 8
